Goal: Download file/media

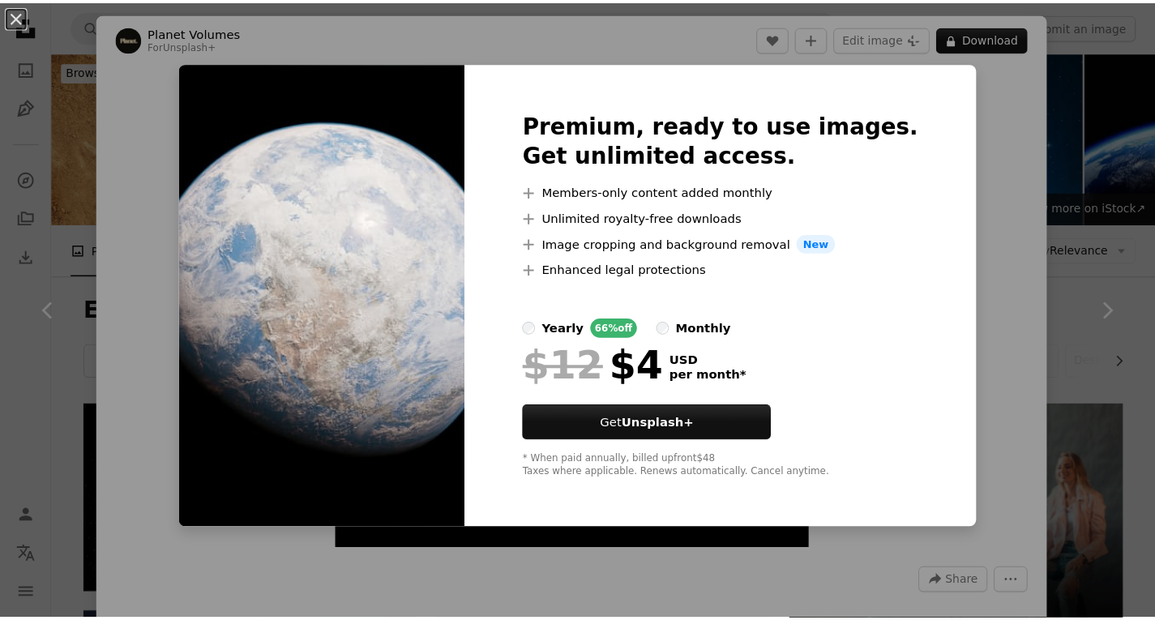
scroll to position [2162, 0]
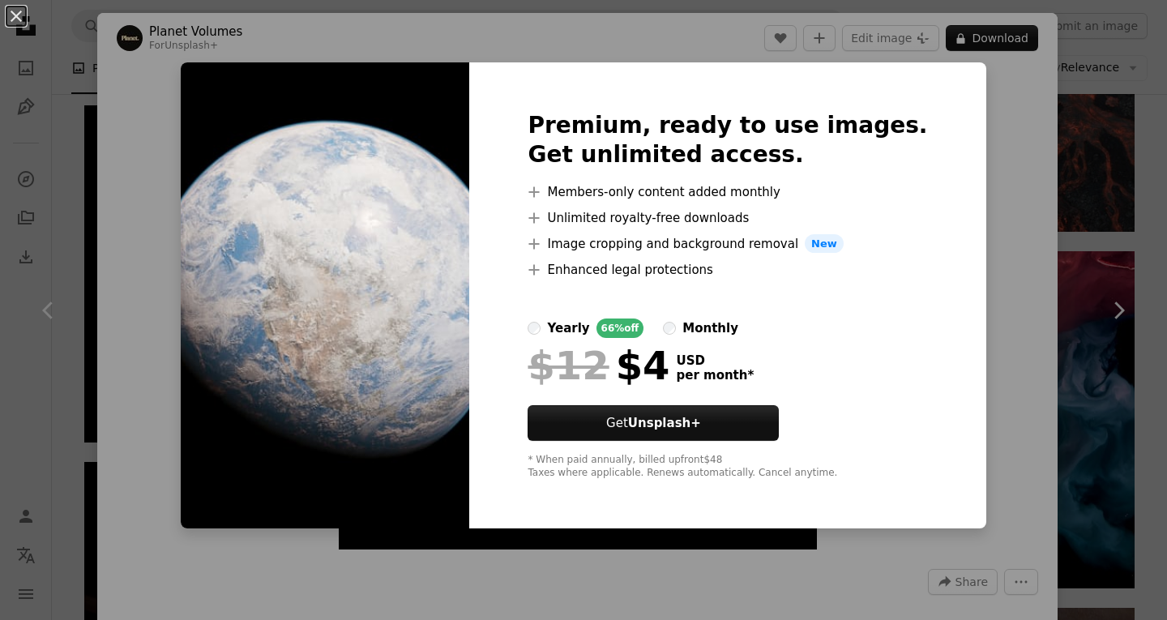
drag, startPoint x: 1036, startPoint y: 222, endPoint x: 1005, endPoint y: 230, distance: 31.8
click at [1035, 222] on div "An X shape Premium, ready to use images. Get unlimited access. A plus sign Memb…" at bounding box center [583, 310] width 1167 height 620
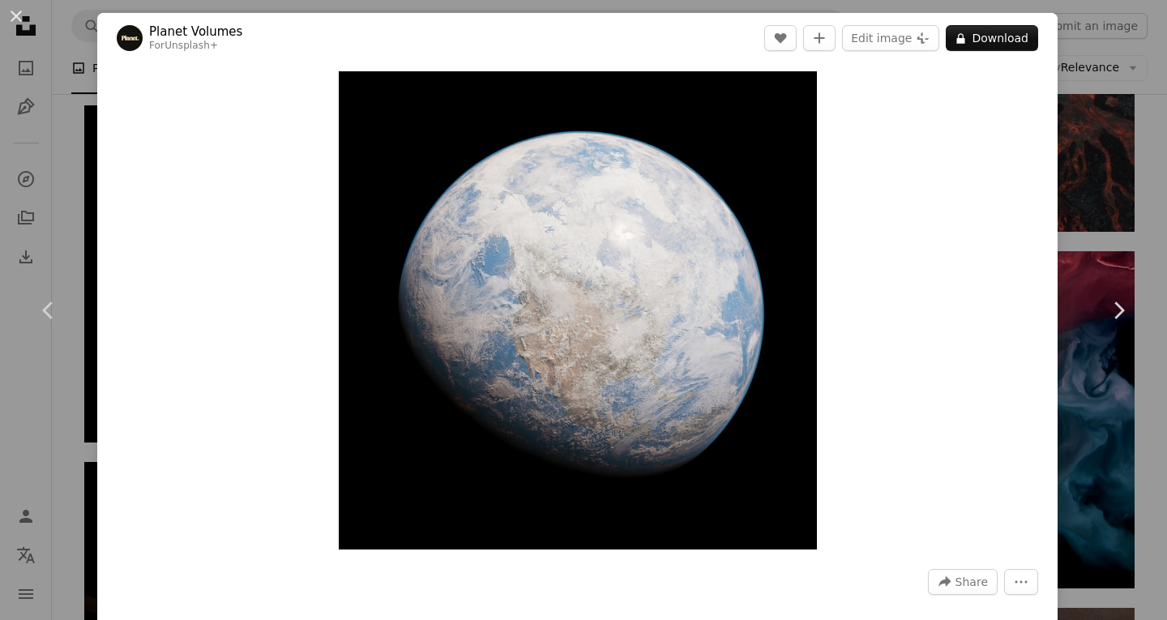
click at [1082, 235] on link "Chevron right" at bounding box center [1118, 311] width 97 height 156
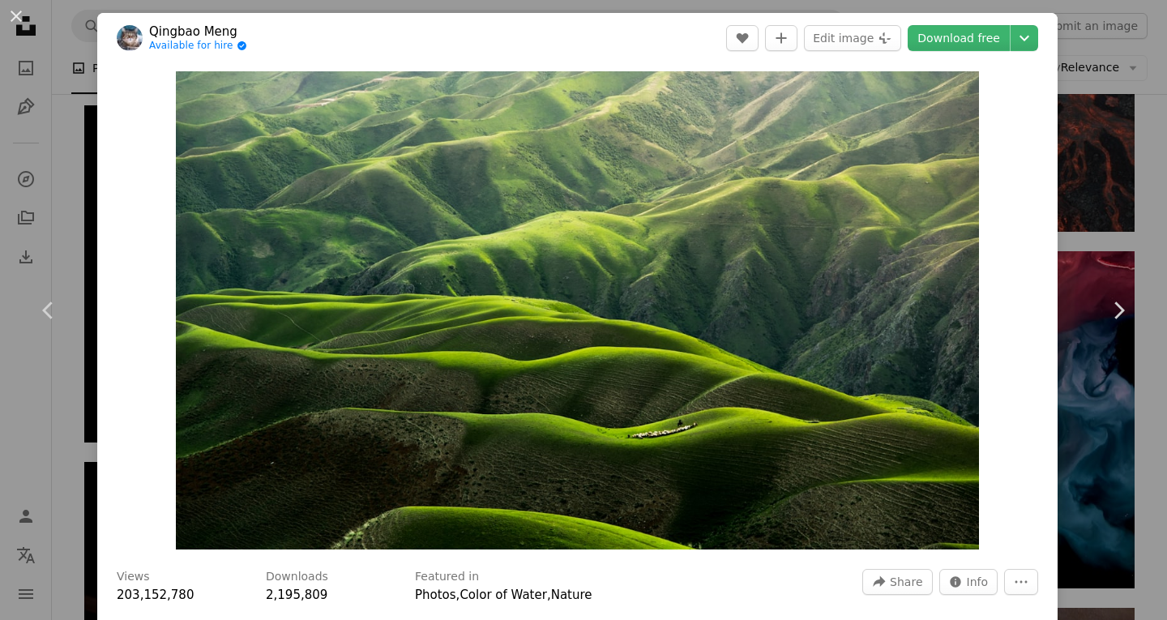
click at [1082, 59] on div "An X shape Chevron left Chevron right [PERSON_NAME] Available for hire A checkm…" at bounding box center [583, 310] width 1167 height 620
